Goal: Transaction & Acquisition: Purchase product/service

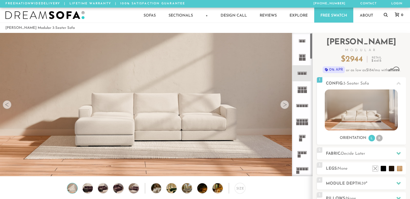
click at [285, 104] on div at bounding box center [284, 104] width 9 height 9
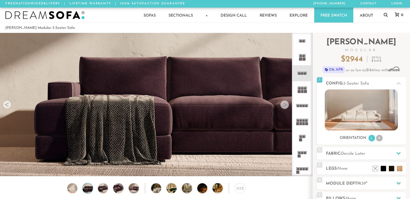
click at [285, 104] on div at bounding box center [284, 104] width 9 height 9
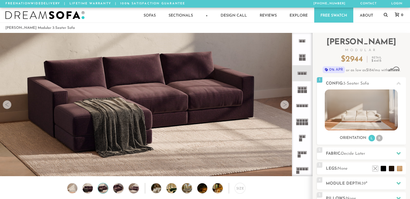
click at [285, 104] on div at bounding box center [284, 104] width 9 height 9
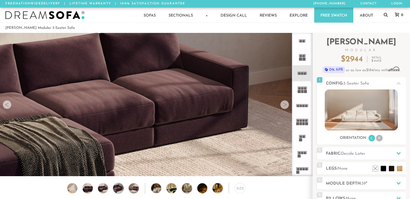
click at [285, 104] on div at bounding box center [284, 104] width 9 height 9
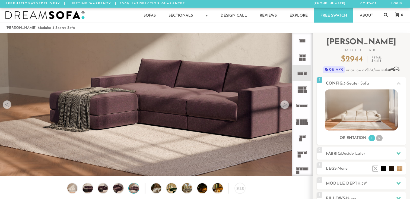
click at [285, 104] on div at bounding box center [284, 104] width 9 height 9
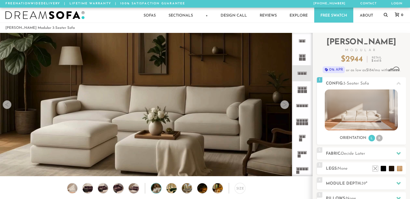
click at [285, 104] on div at bounding box center [284, 104] width 9 height 9
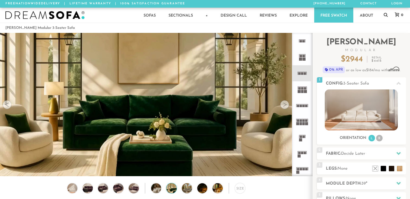
click at [285, 104] on div at bounding box center [284, 104] width 9 height 9
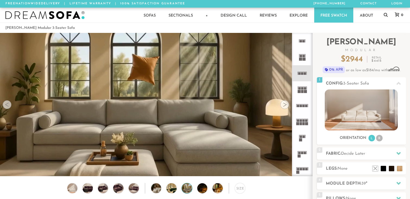
click at [285, 104] on div at bounding box center [284, 104] width 9 height 9
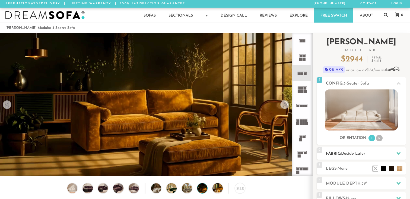
click at [354, 152] on span "Decide Later" at bounding box center [353, 153] width 24 height 4
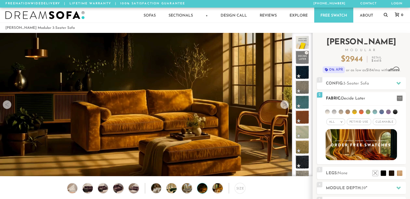
click at [339, 123] on div "All >" at bounding box center [336, 121] width 19 height 7
click at [403, 121] on div "All > All Tier Family Popular Durable Luxury Pet/Kid Use x Cleanable x Popular …" at bounding box center [361, 122] width 89 height 8
click at [401, 123] on div "All > All Tier Family Popular Durable Luxury Pet/Kid Use x Cleanable x Popular …" at bounding box center [361, 122] width 89 height 8
click at [339, 122] on div "All >" at bounding box center [336, 121] width 19 height 7
click at [324, 53] on div "Introducing [PERSON_NAME] Modular $ 2944 Retail $ 4415 $ 2944 Retail $ 4415 0% …" at bounding box center [361, 55] width 89 height 44
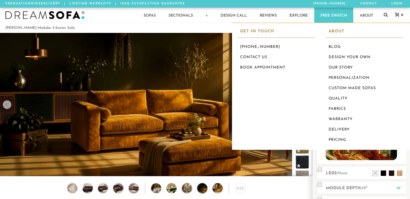
click at [385, 16] on icon at bounding box center [386, 14] width 4 height 4
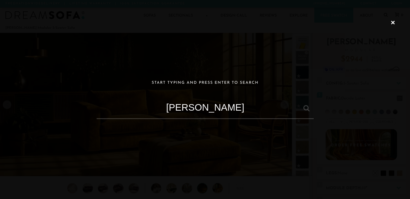
type input "[PERSON_NAME]"
